Goal: Go to known website: Access a specific website the user already knows

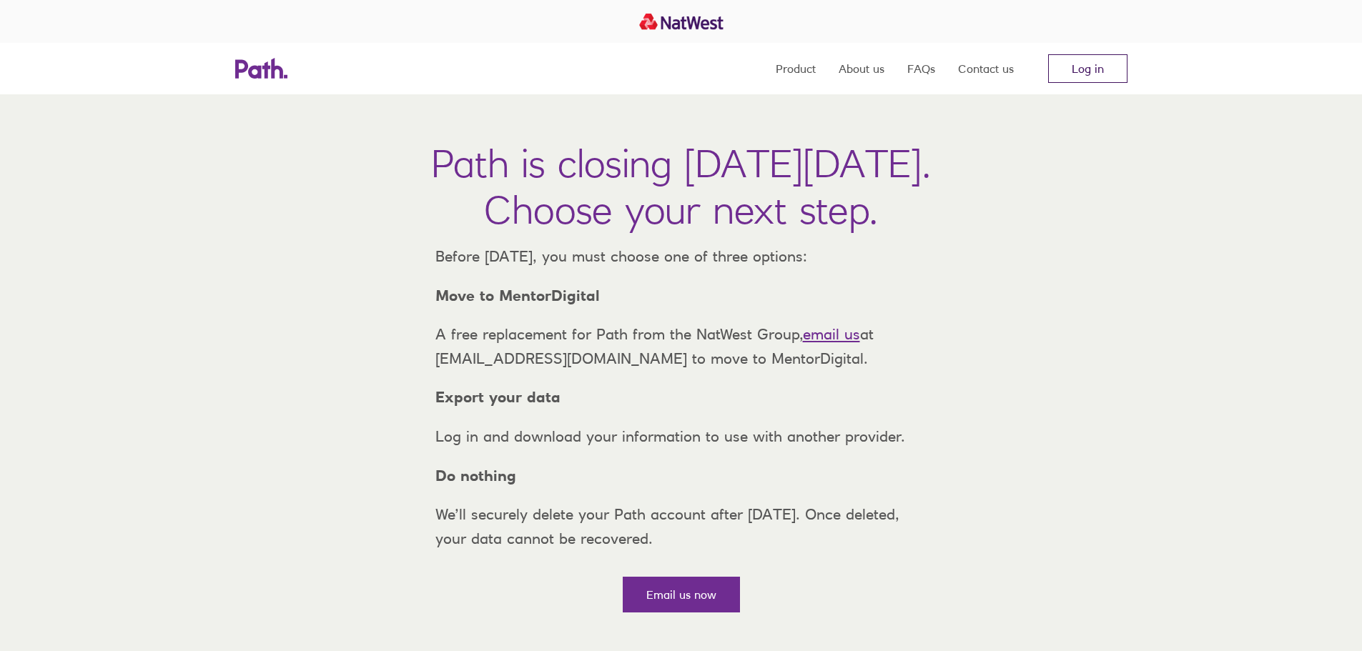
click at [1094, 69] on link "Log in" at bounding box center [1087, 68] width 79 height 29
